Goal: Check status

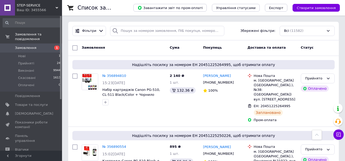
scroll to position [594, 0]
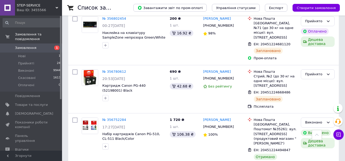
click at [53, 45] on span "1" at bounding box center [55, 47] width 14 height 5
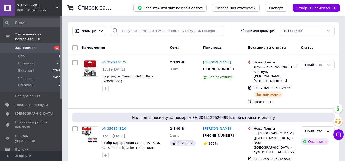
click at [41, 45] on span "Замовлення" at bounding box center [31, 47] width 33 height 5
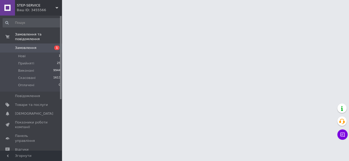
click at [41, 45] on span "Замовлення" at bounding box center [31, 47] width 33 height 5
click at [50, 45] on span "1" at bounding box center [55, 47] width 14 height 5
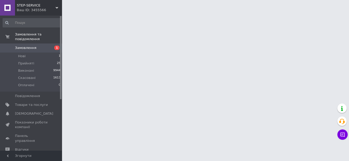
click at [50, 45] on span "1" at bounding box center [55, 47] width 14 height 5
